Goal: Task Accomplishment & Management: Complete application form

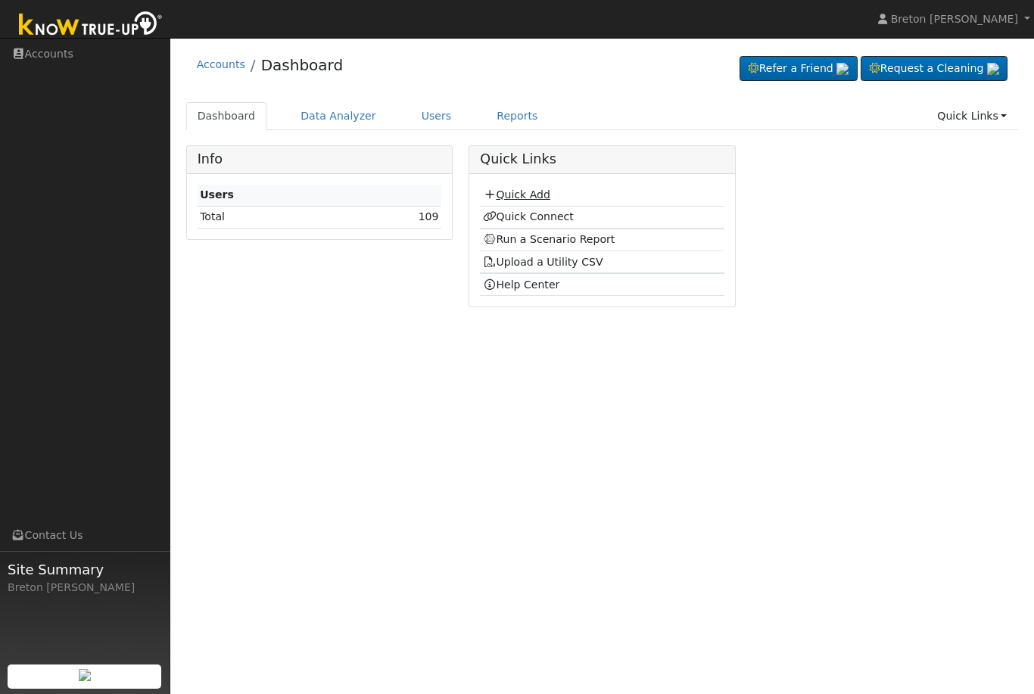
click at [532, 192] on link "Quick Add" at bounding box center [516, 195] width 67 height 12
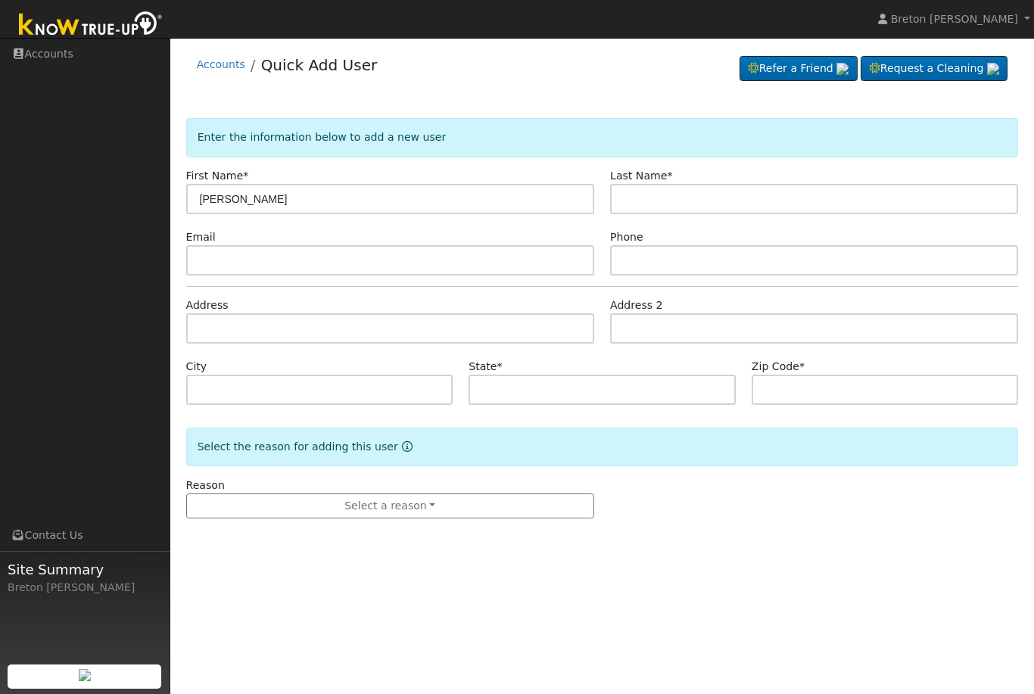
type input "Maria"
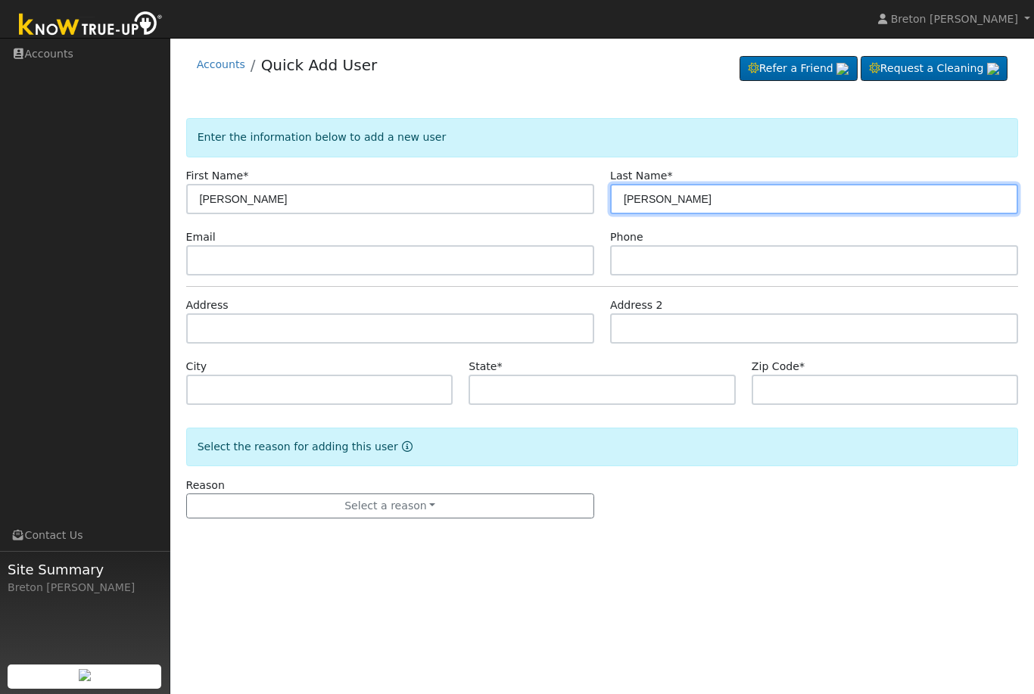
type input "Luna"
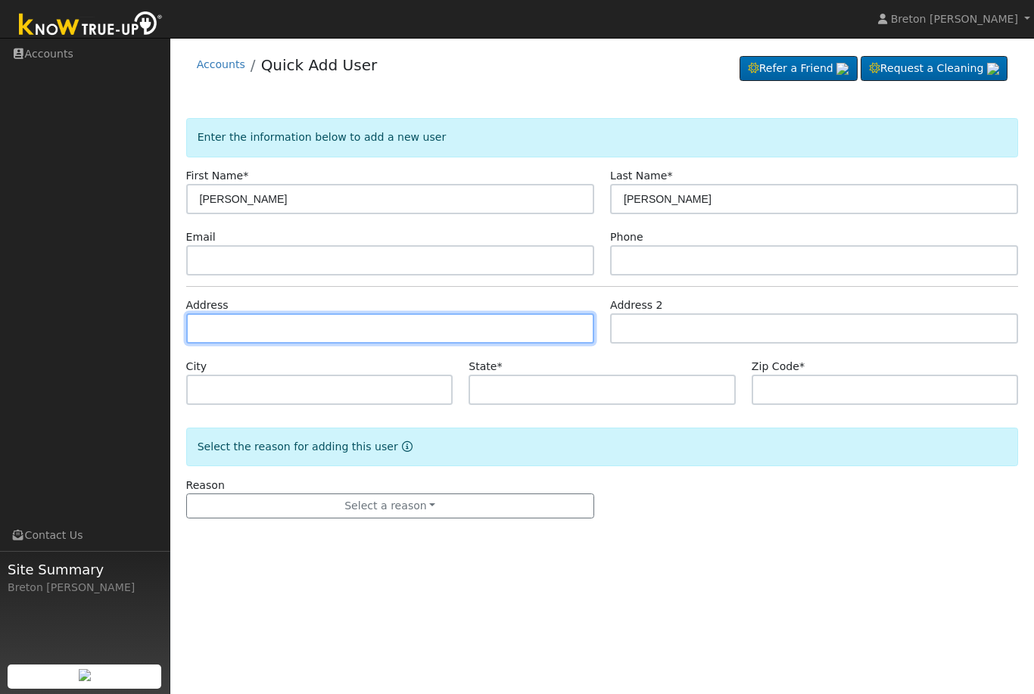
click at [242, 332] on input "text" at bounding box center [390, 328] width 408 height 30
type input "4568 East Huntington Avenue"
type input "Fresno"
type input "CA"
type input "93702"
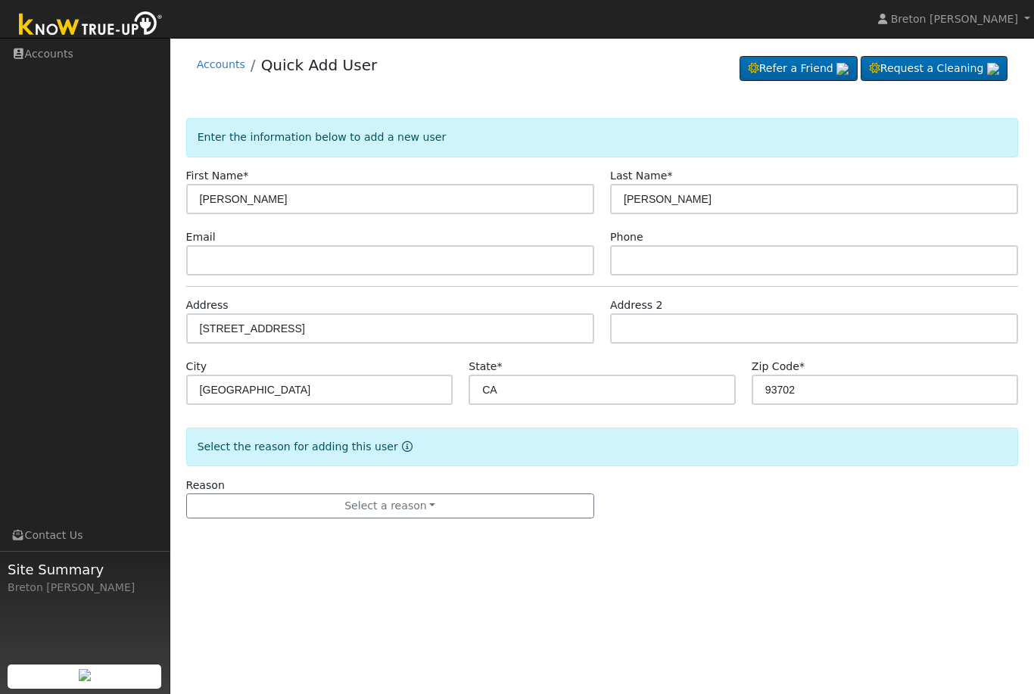
click at [650, 520] on form "Enter the information below to add a new user First Name * Maria Last Name * Lu…" at bounding box center [602, 333] width 833 height 431
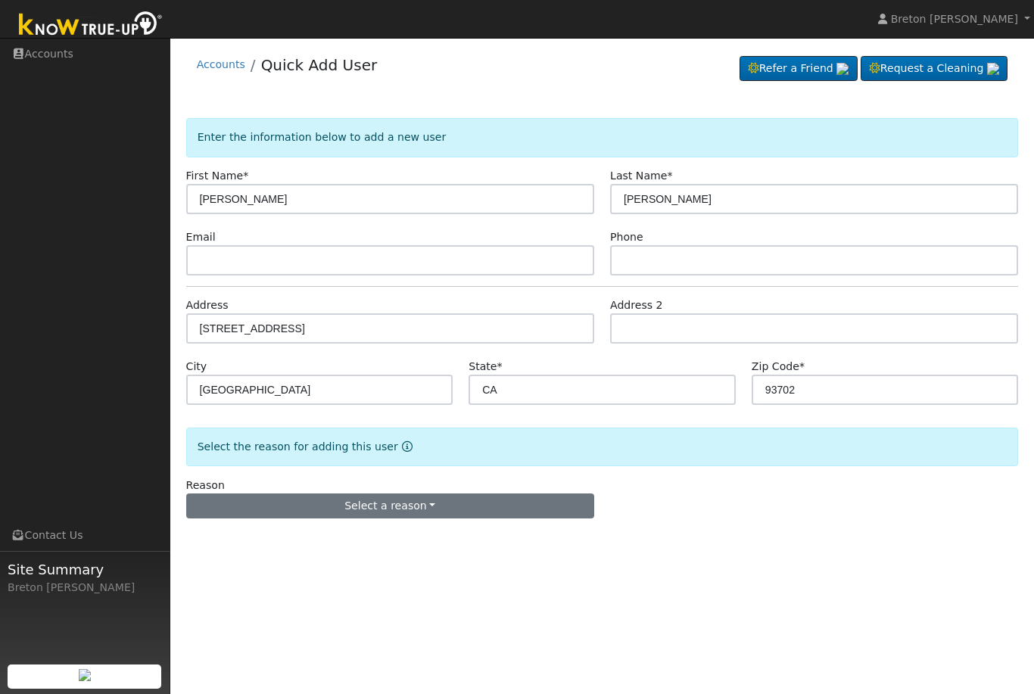
click at [416, 503] on button "Select a reason" at bounding box center [390, 507] width 408 height 26
click at [239, 535] on link "New lead" at bounding box center [270, 537] width 167 height 21
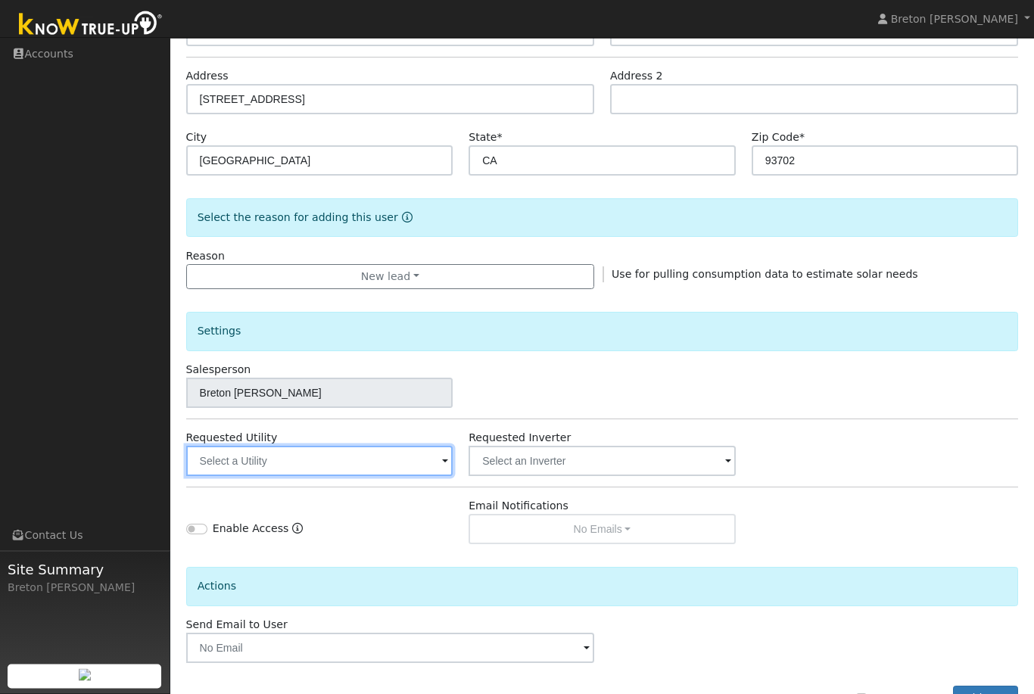
click at [409, 458] on input "text" at bounding box center [319, 462] width 267 height 30
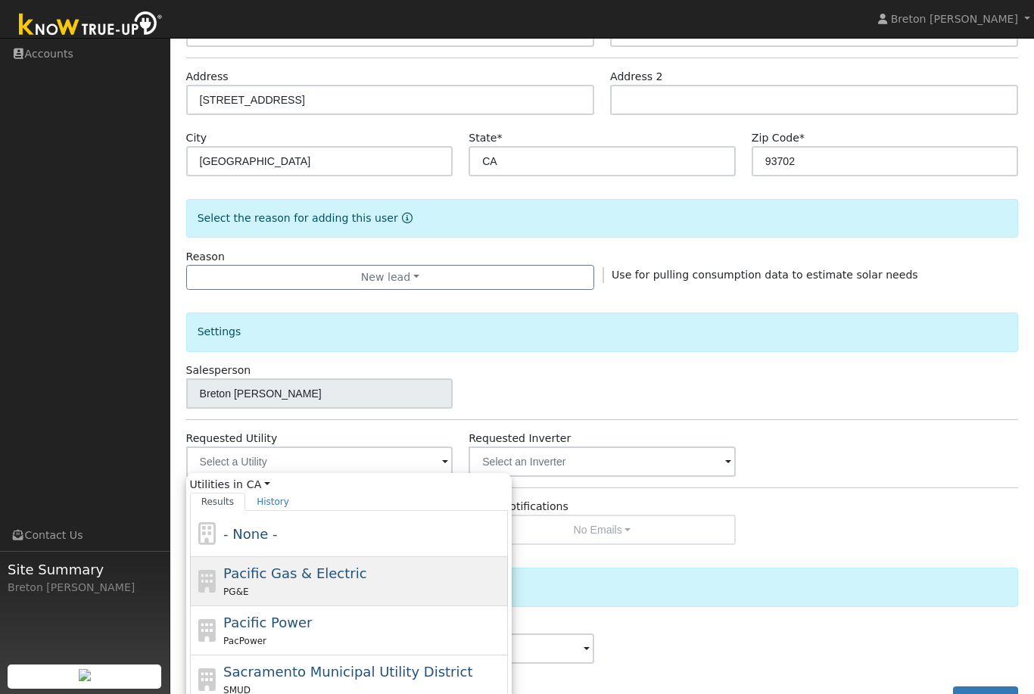
click at [332, 577] on span "Pacific Gas & Electric" at bounding box center [294, 574] width 143 height 16
type input "Pacific Gas & Electric"
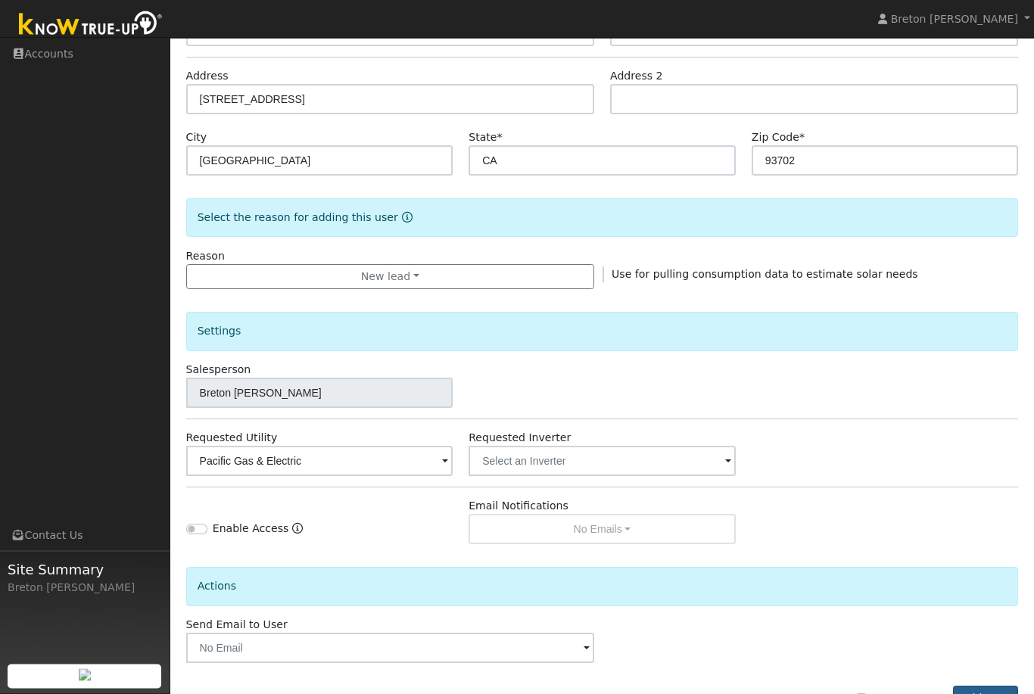
click at [990, 694] on button "Add User" at bounding box center [986, 700] width 66 height 26
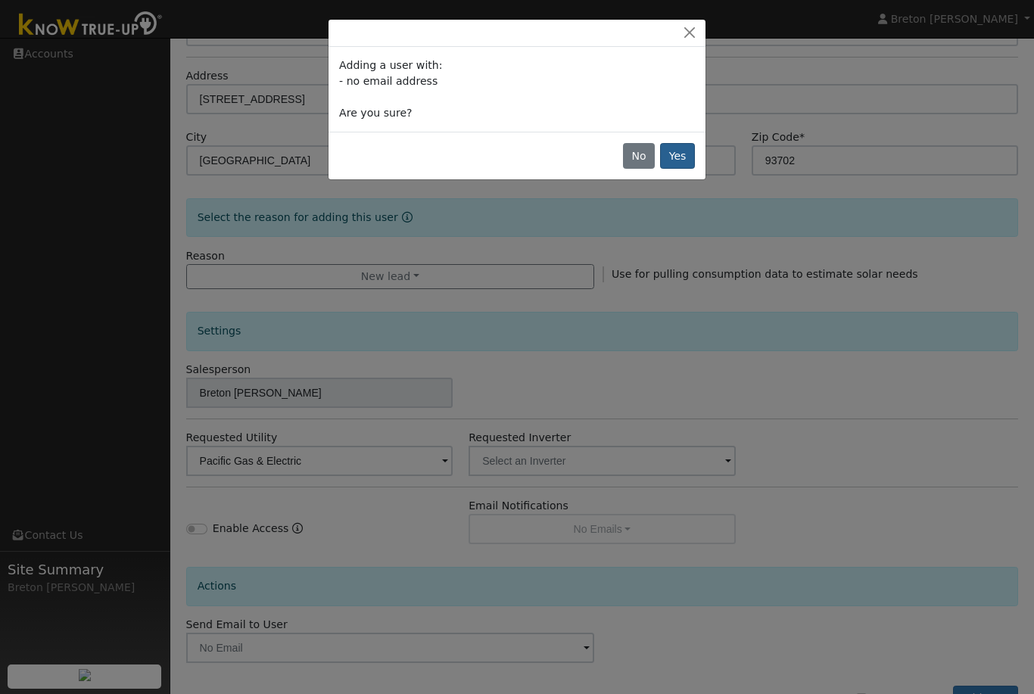
click at [683, 154] on button "Yes" at bounding box center [677, 156] width 35 height 26
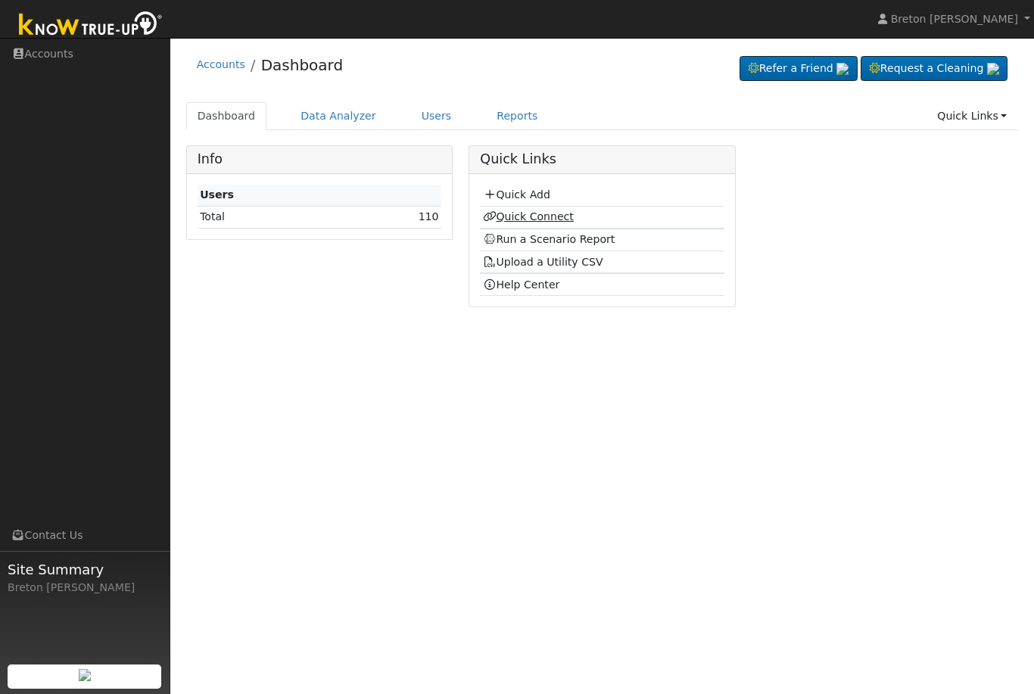
click at [533, 217] on link "Quick Connect" at bounding box center [528, 216] width 91 height 12
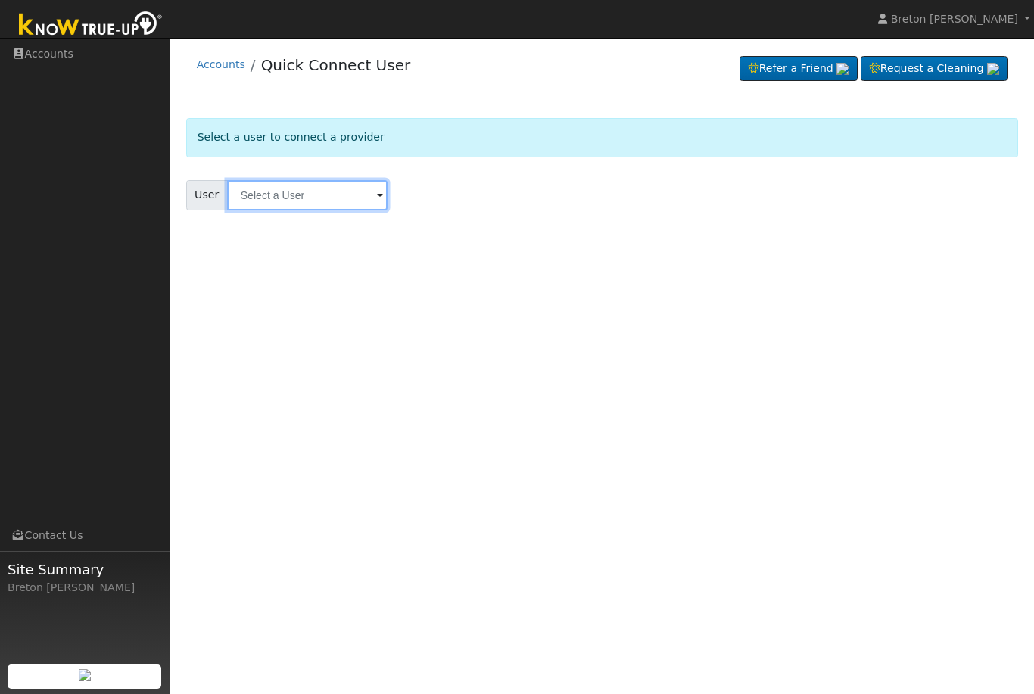
click at [303, 197] on input "text" at bounding box center [307, 195] width 161 height 30
click at [278, 200] on input "text" at bounding box center [307, 195] width 161 height 30
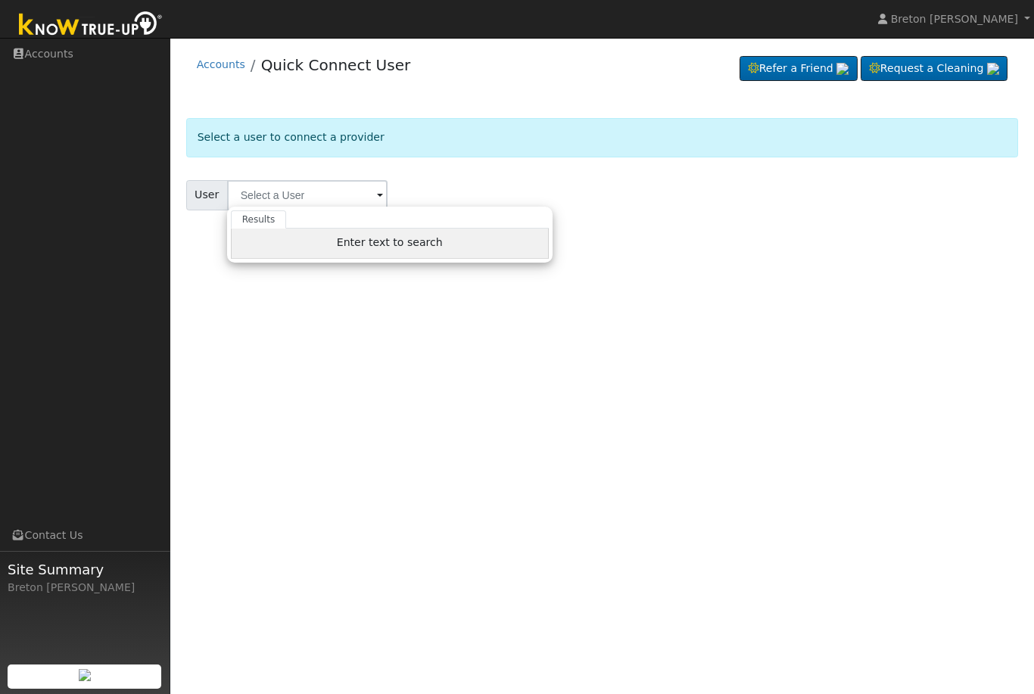
click at [365, 245] on span "Enter text to search" at bounding box center [390, 242] width 106 height 12
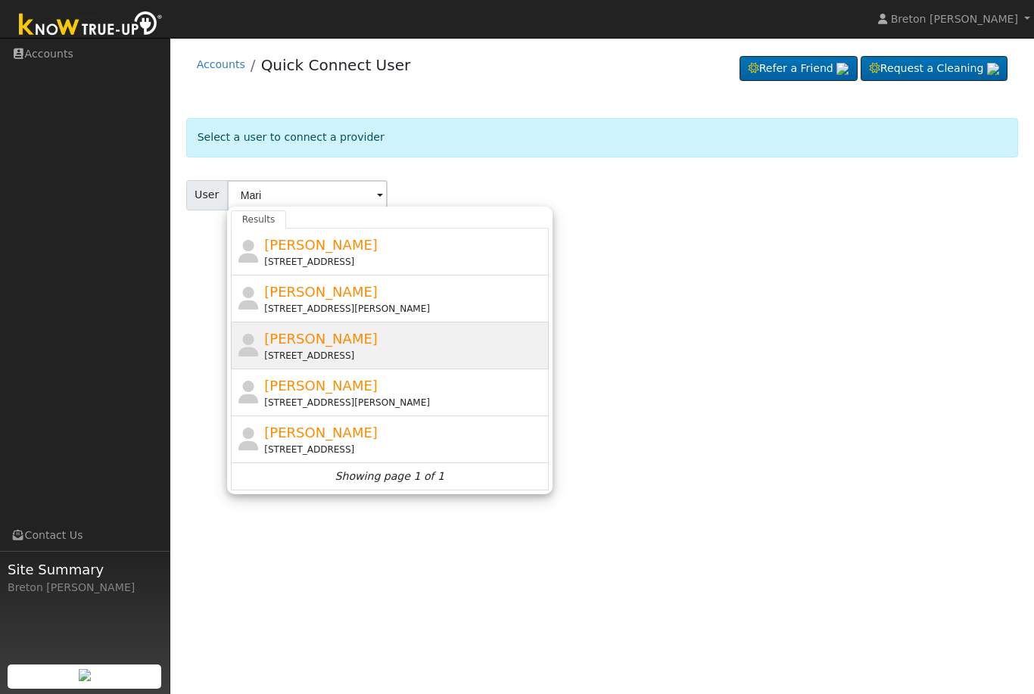
click at [317, 349] on div "[STREET_ADDRESS]" at bounding box center [404, 356] width 281 height 14
type input "[PERSON_NAME]"
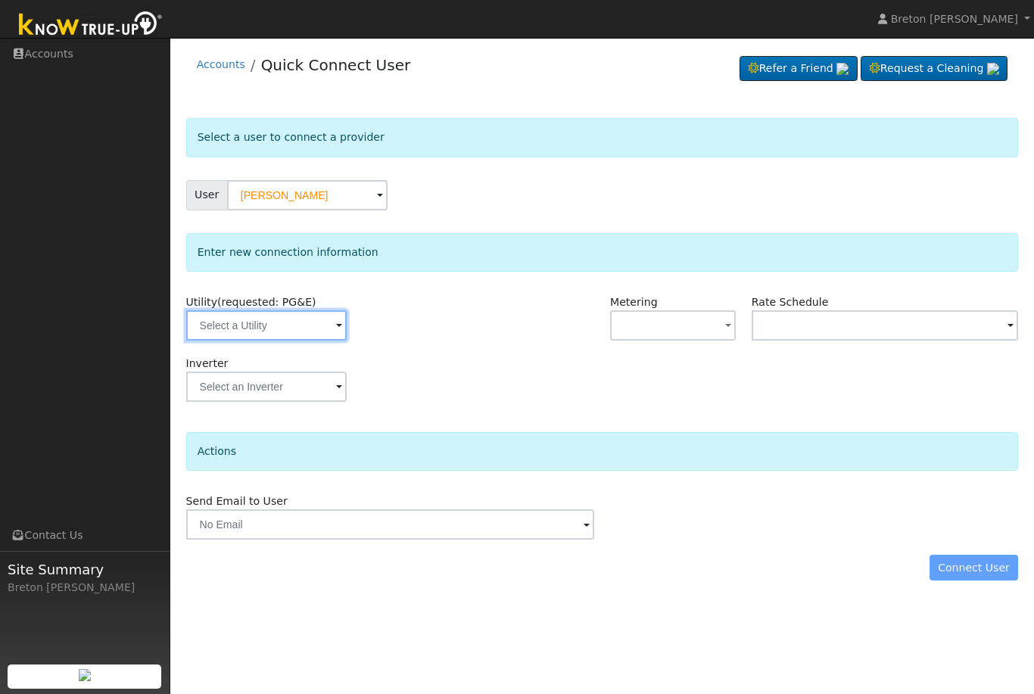
click at [277, 330] on input "text" at bounding box center [266, 325] width 161 height 30
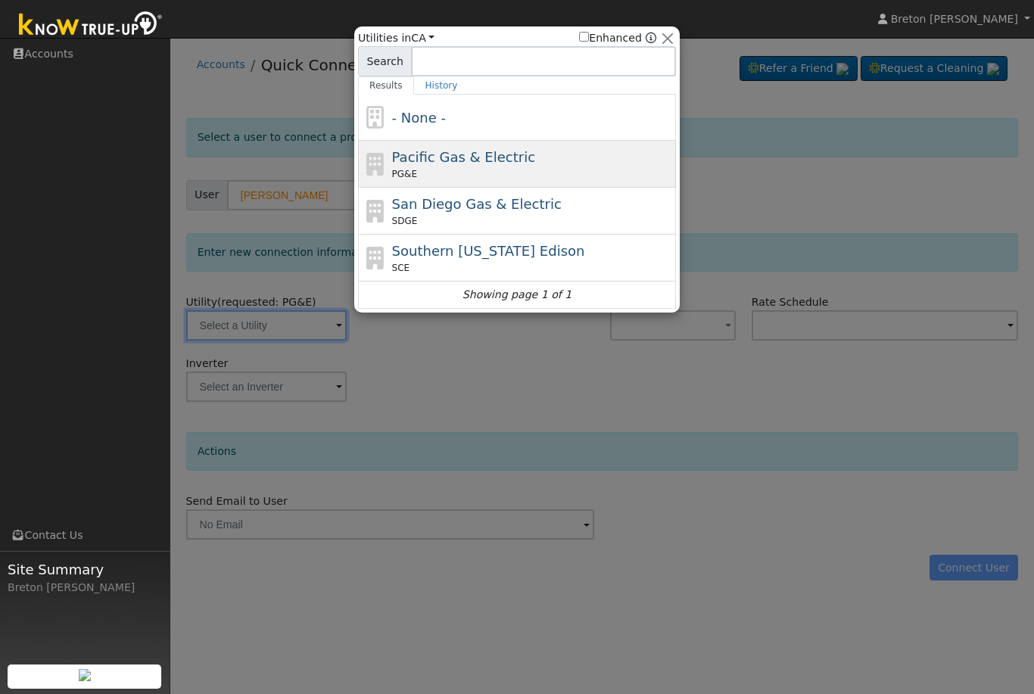
click at [481, 164] on span "Pacific Gas & Electric" at bounding box center [463, 157] width 143 height 16
type input "PG&E"
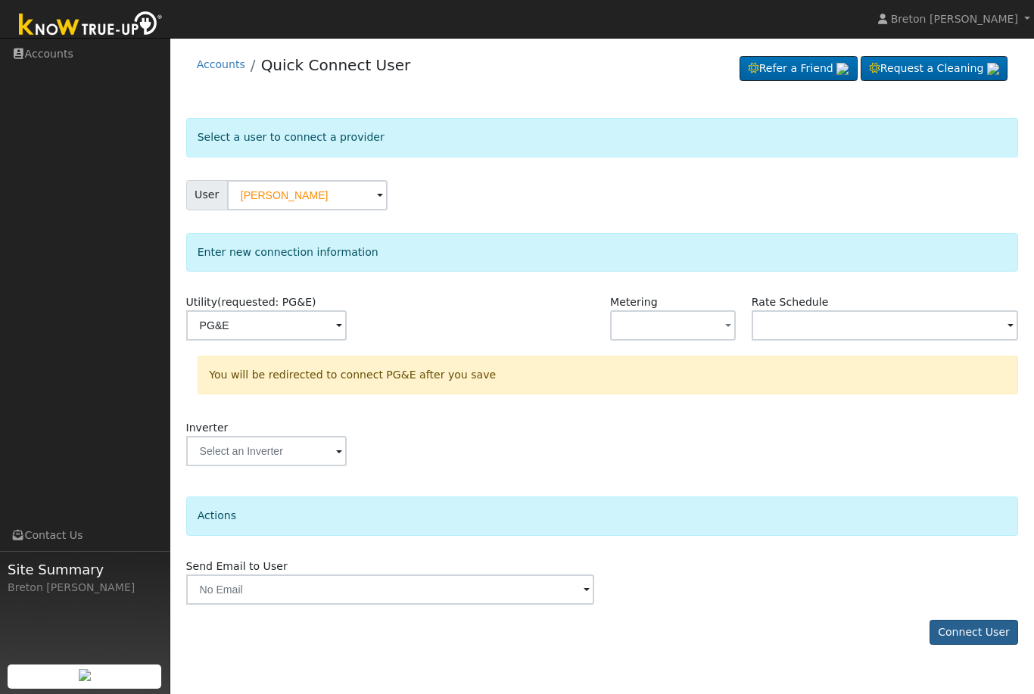
click at [993, 632] on button "Connect User" at bounding box center [974, 633] width 89 height 26
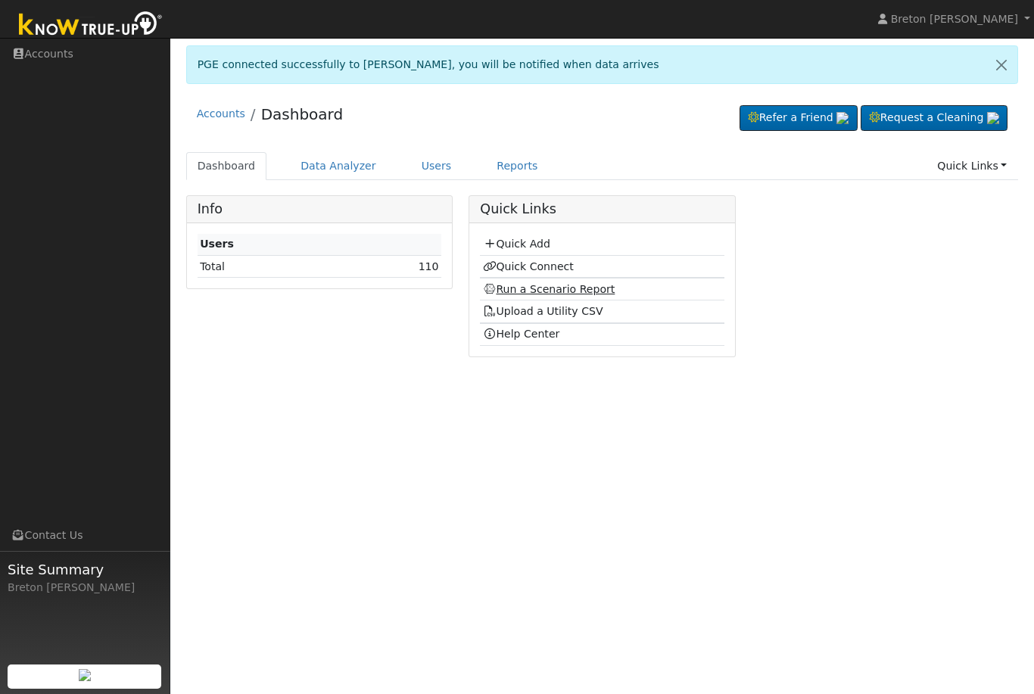
click at [548, 287] on link "Run a Scenario Report" at bounding box center [549, 289] width 133 height 12
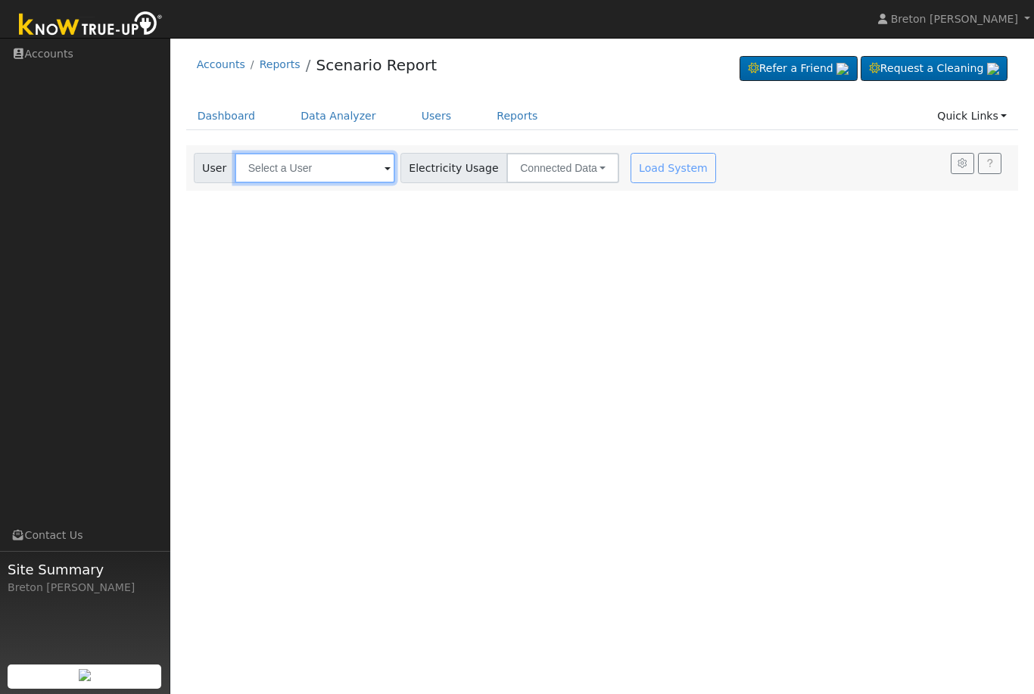
click at [301, 166] on input "text" at bounding box center [315, 168] width 161 height 30
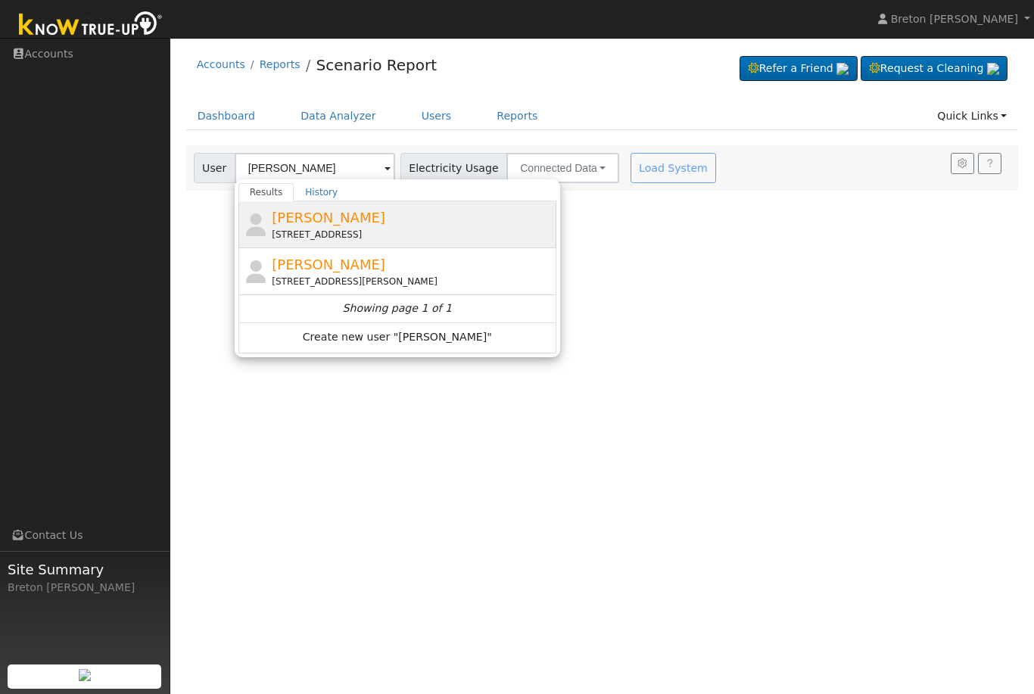
click at [326, 223] on span "[PERSON_NAME]" at bounding box center [329, 218] width 114 height 16
type input "[PERSON_NAME]"
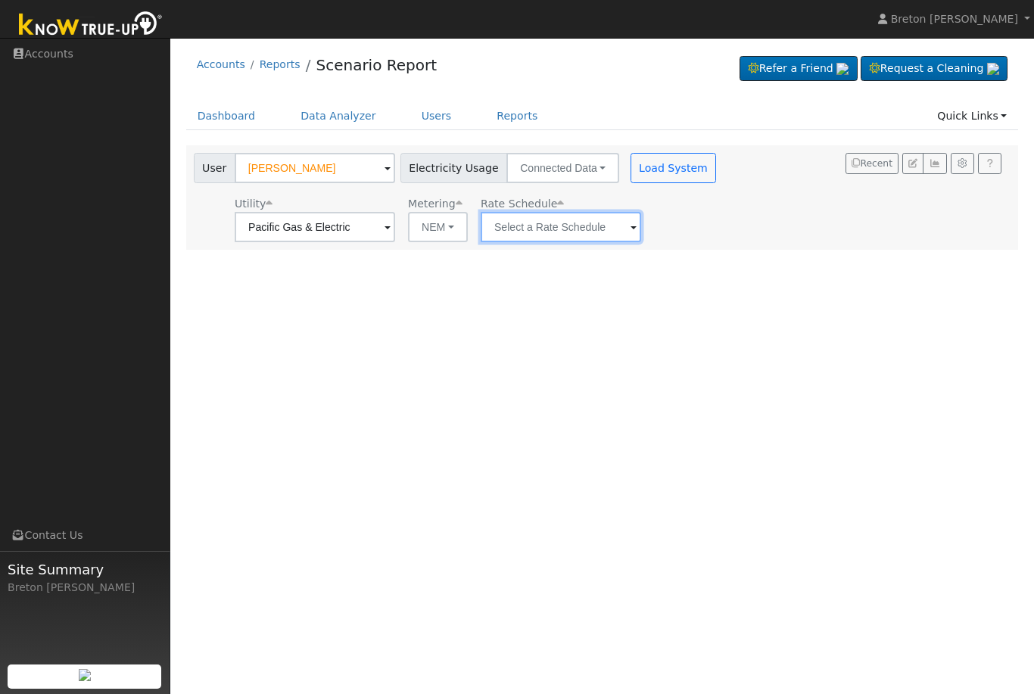
click at [395, 227] on input "text" at bounding box center [315, 227] width 161 height 30
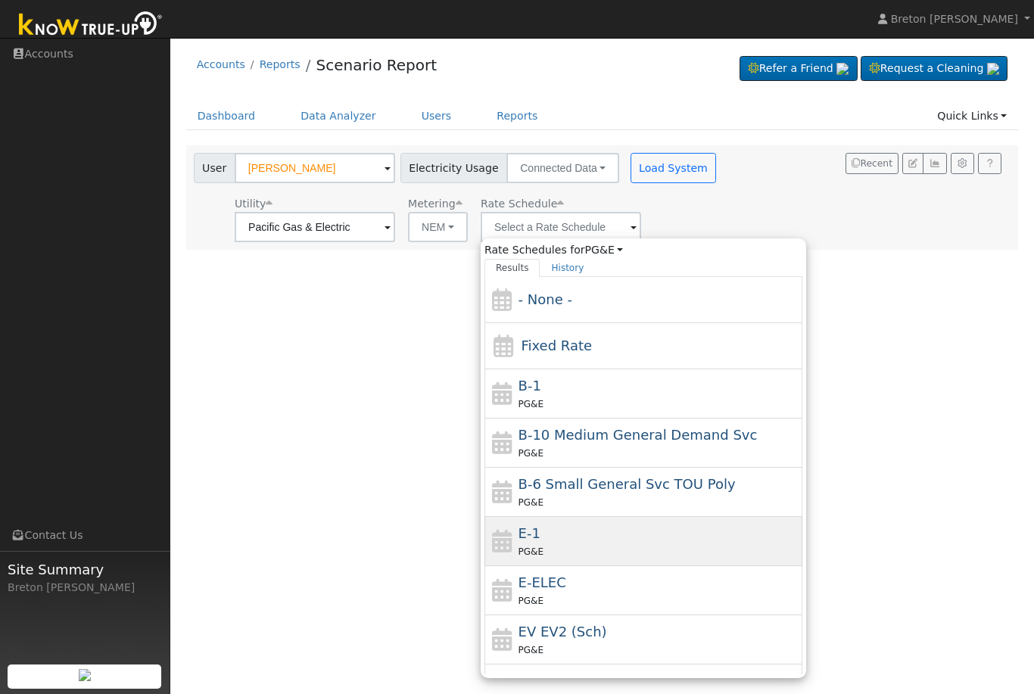
click at [535, 541] on div "E-1 PG&E" at bounding box center [659, 541] width 281 height 36
type input "E-1"
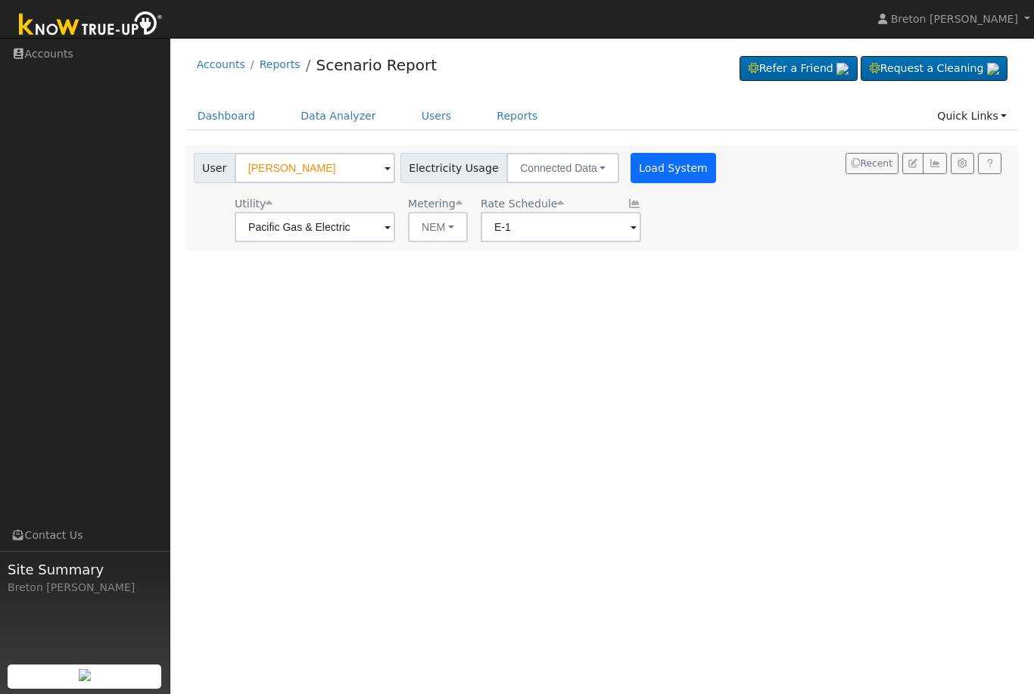
click at [634, 171] on button "Load System" at bounding box center [674, 168] width 86 height 30
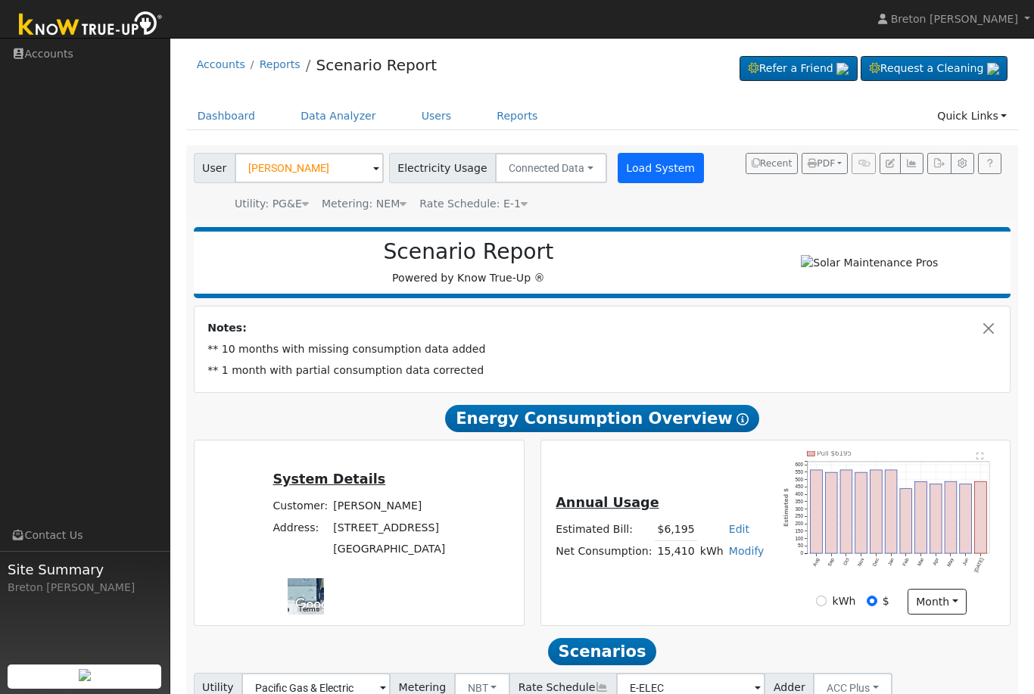
click at [635, 170] on button "Load System" at bounding box center [661, 168] width 86 height 30
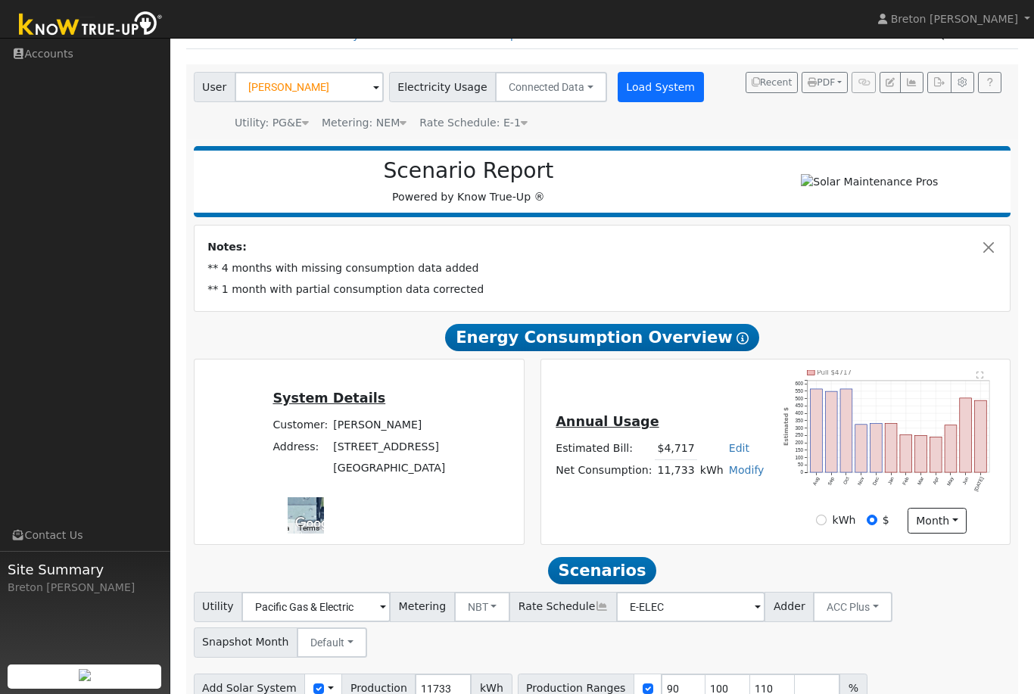
click at [647, 77] on button "Load System" at bounding box center [661, 87] width 86 height 30
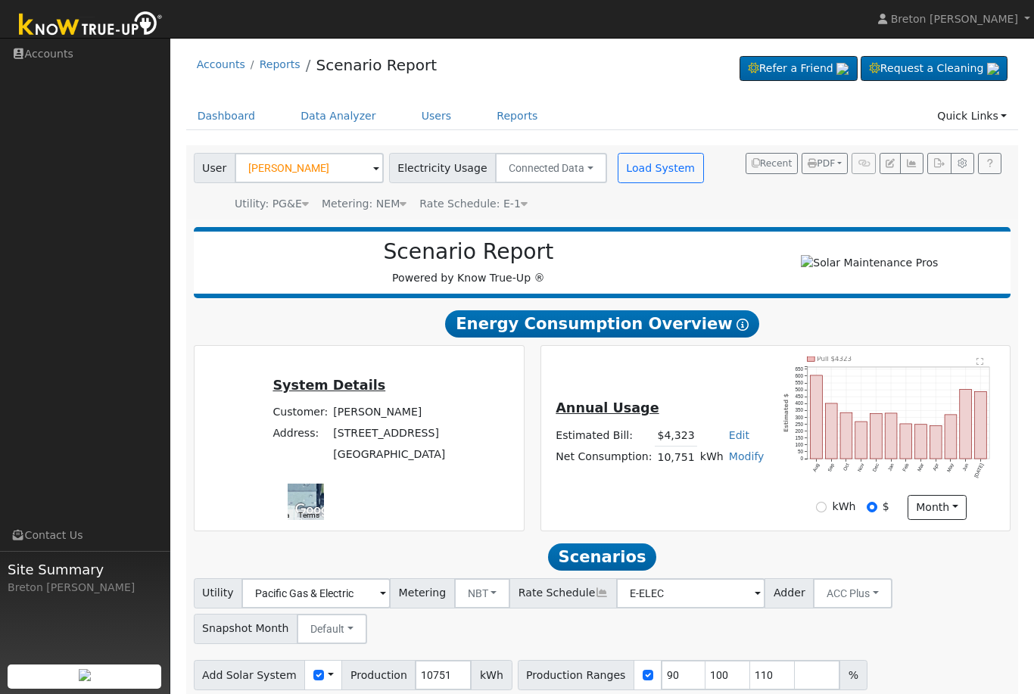
click at [525, 683] on span "Production Ranges" at bounding box center [576, 675] width 117 height 30
